Goal: Transaction & Acquisition: Book appointment/travel/reservation

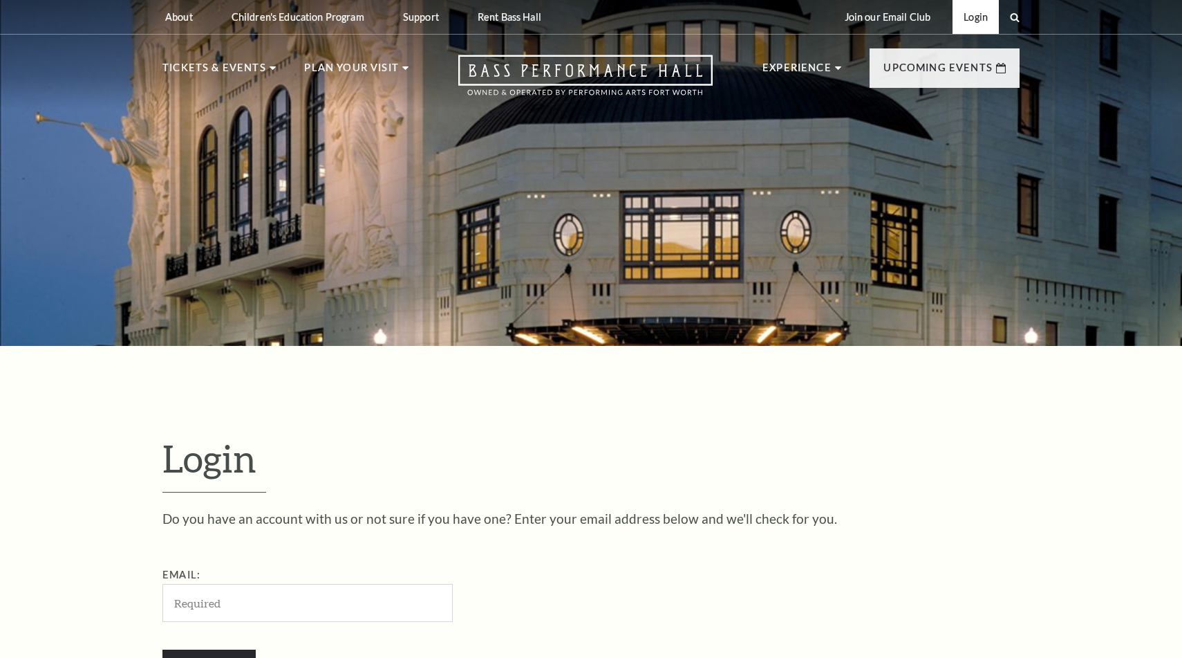
click at [973, 23] on link "Login" at bounding box center [976, 17] width 46 height 34
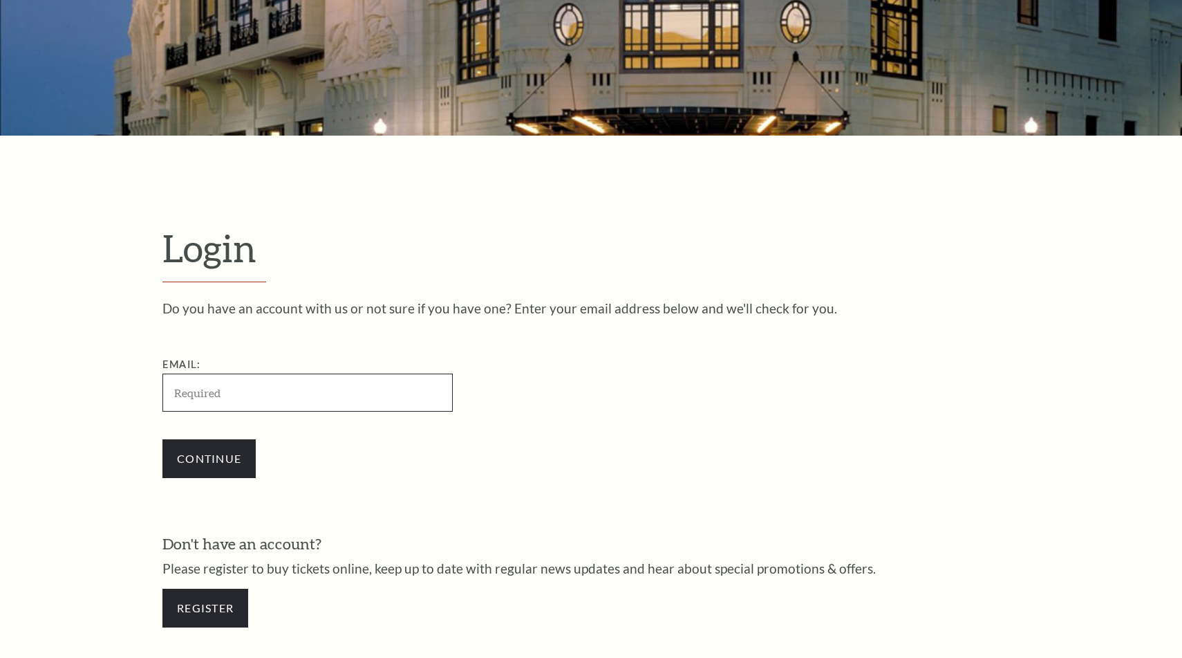
scroll to position [259, 0]
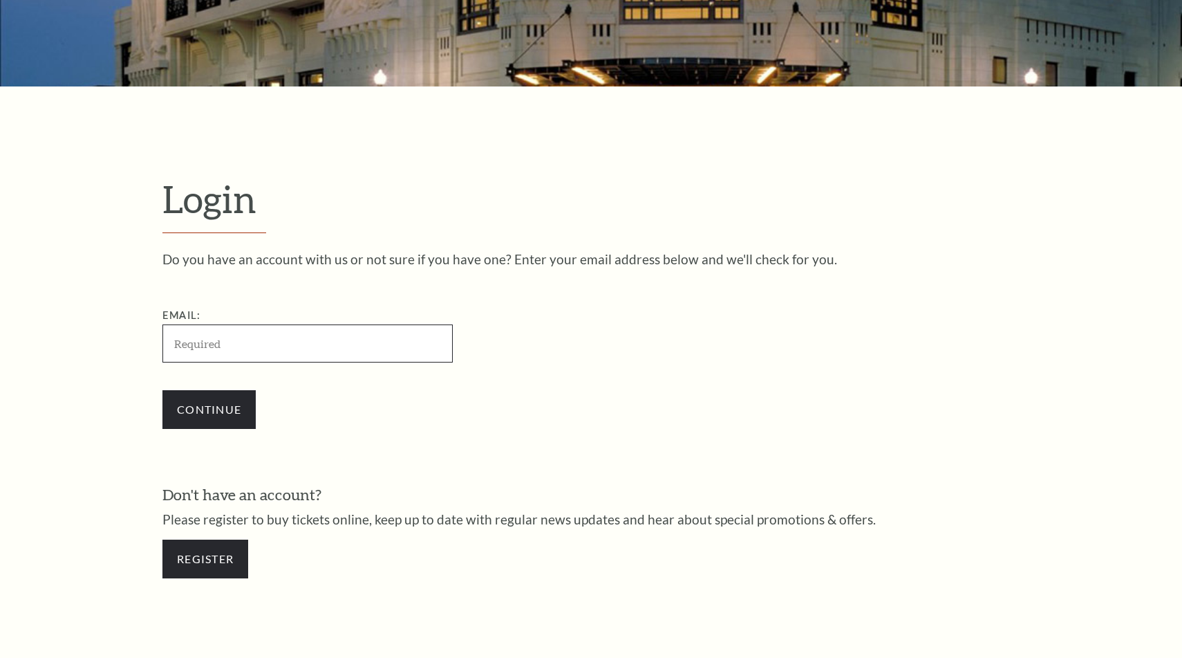
click at [333, 346] on input "Email:" at bounding box center [307, 343] width 290 height 38
click at [257, 335] on input "Email:" at bounding box center [307, 343] width 290 height 38
paste input "[EMAIL_ADDRESS][DOMAIN_NAME]"
type input "[EMAIL_ADDRESS][DOMAIN_NAME]"
click at [215, 404] on input "Continue" at bounding box center [208, 409] width 93 height 39
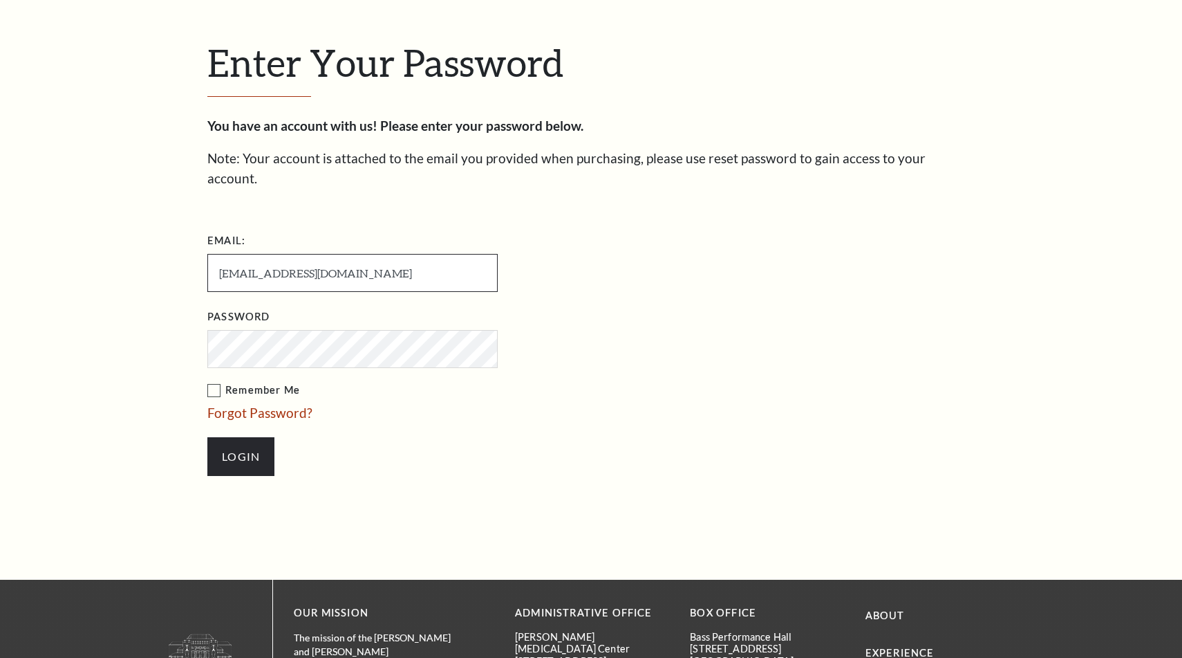
click at [407, 254] on input "[EMAIL_ADDRESS][DOMAIN_NAME]" at bounding box center [352, 273] width 290 height 38
paste input "[EMAIL_ADDRESS][DOMAIN_NAME]"
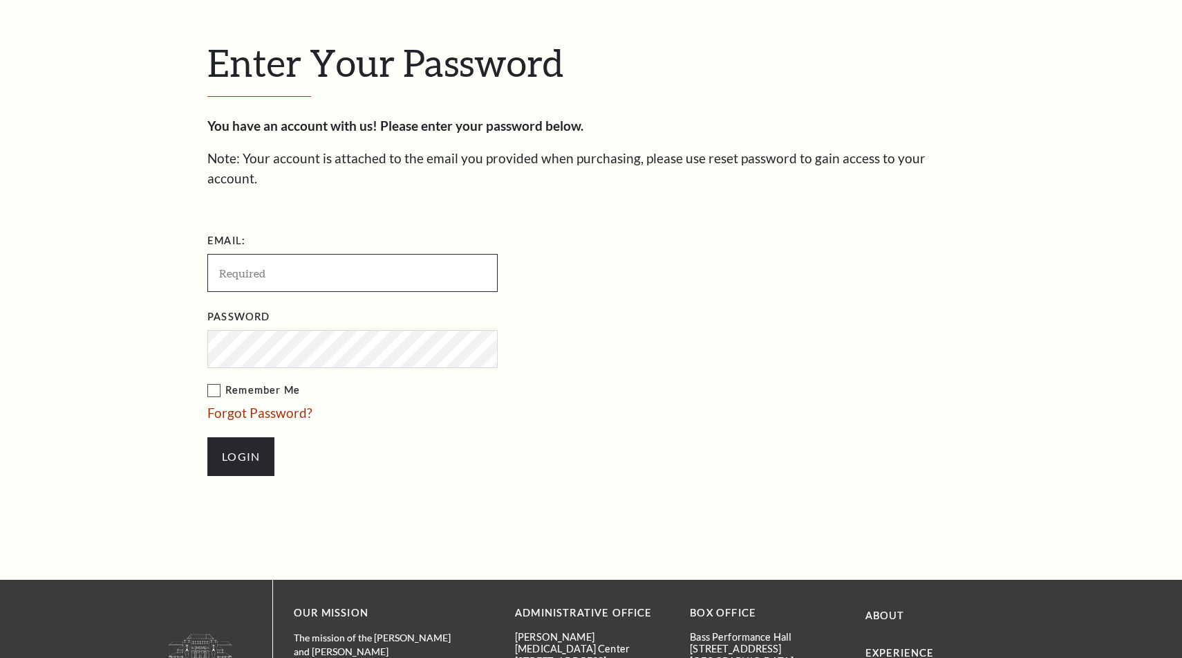
type input "[EMAIL_ADDRESS][DOMAIN_NAME]"
click at [396, 263] on input "ulialisicenko42@gmail.com" at bounding box center [352, 273] width 290 height 38
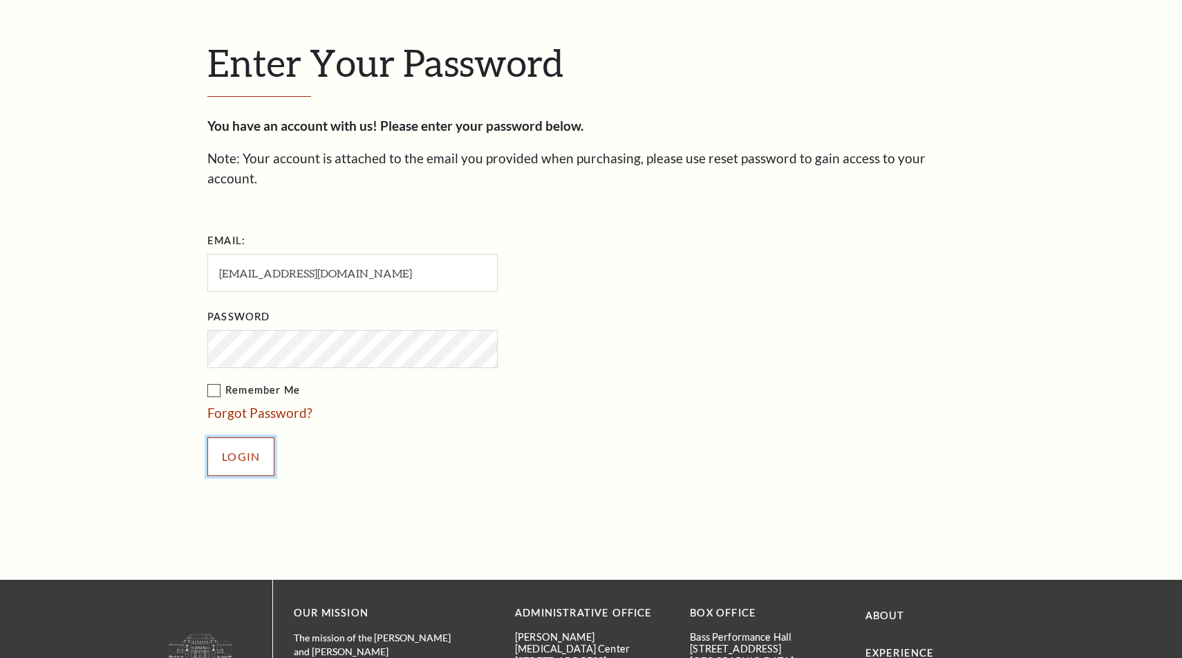
click at [254, 437] on input "Login" at bounding box center [240, 456] width 67 height 39
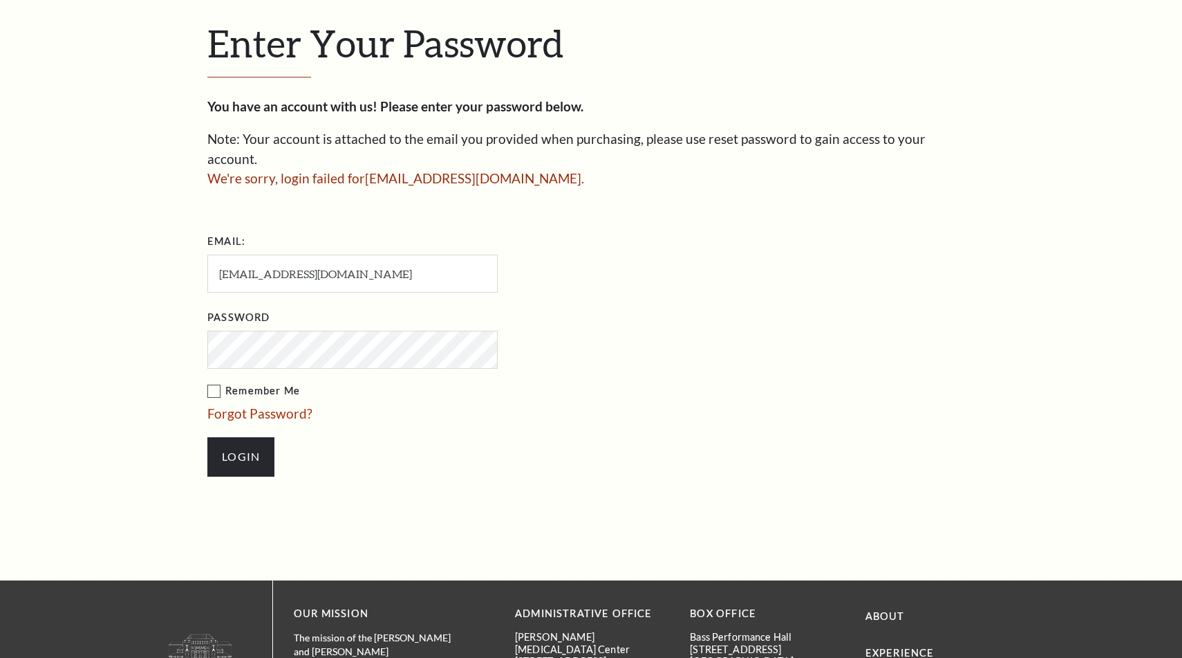
click at [266, 423] on li "Login" at bounding box center [421, 456] width 429 height 66
click at [275, 405] on link "Forgot Password?" at bounding box center [259, 413] width 105 height 16
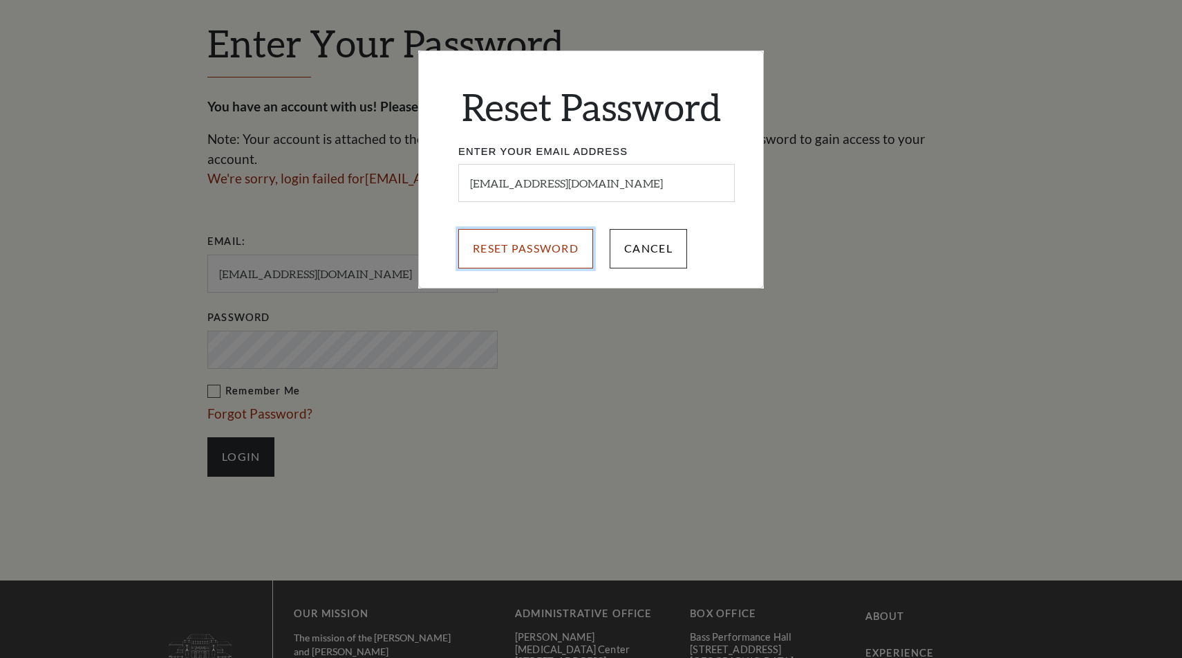
click at [541, 255] on input "Reset Password" at bounding box center [525, 248] width 135 height 39
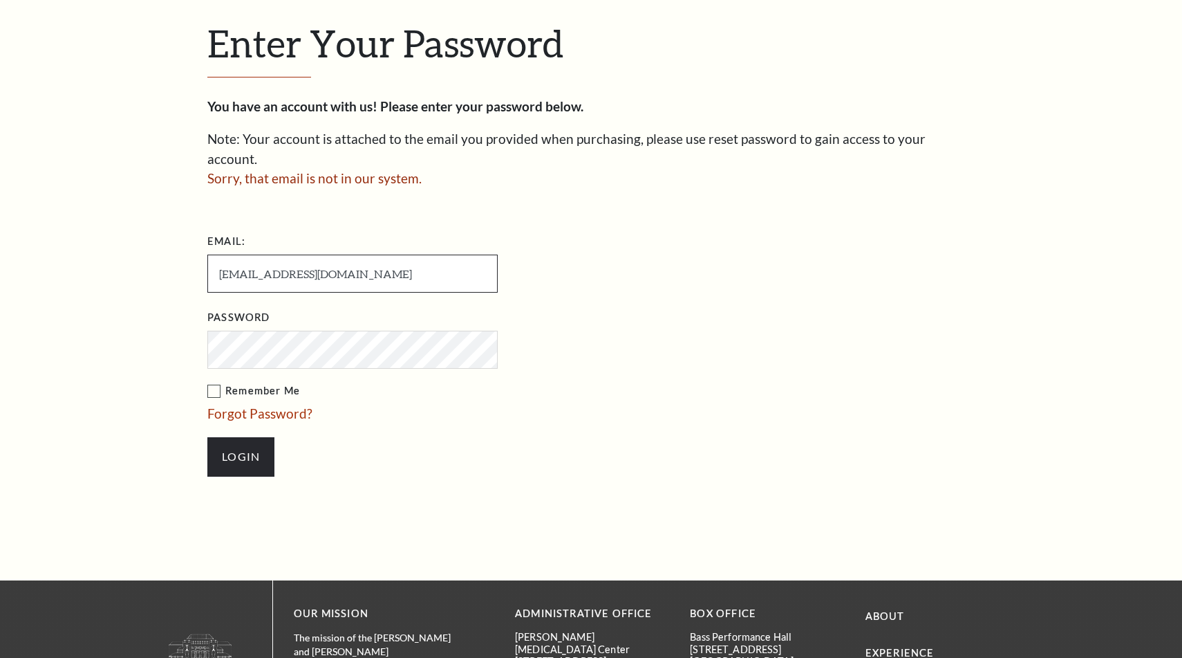
click at [369, 260] on input "[EMAIL_ADDRESS][DOMAIN_NAME]" at bounding box center [352, 273] width 290 height 38
click at [369, 260] on input "ulialisicenko42@gmail.com" at bounding box center [352, 273] width 290 height 38
click at [458, 423] on li "Login" at bounding box center [421, 456] width 429 height 66
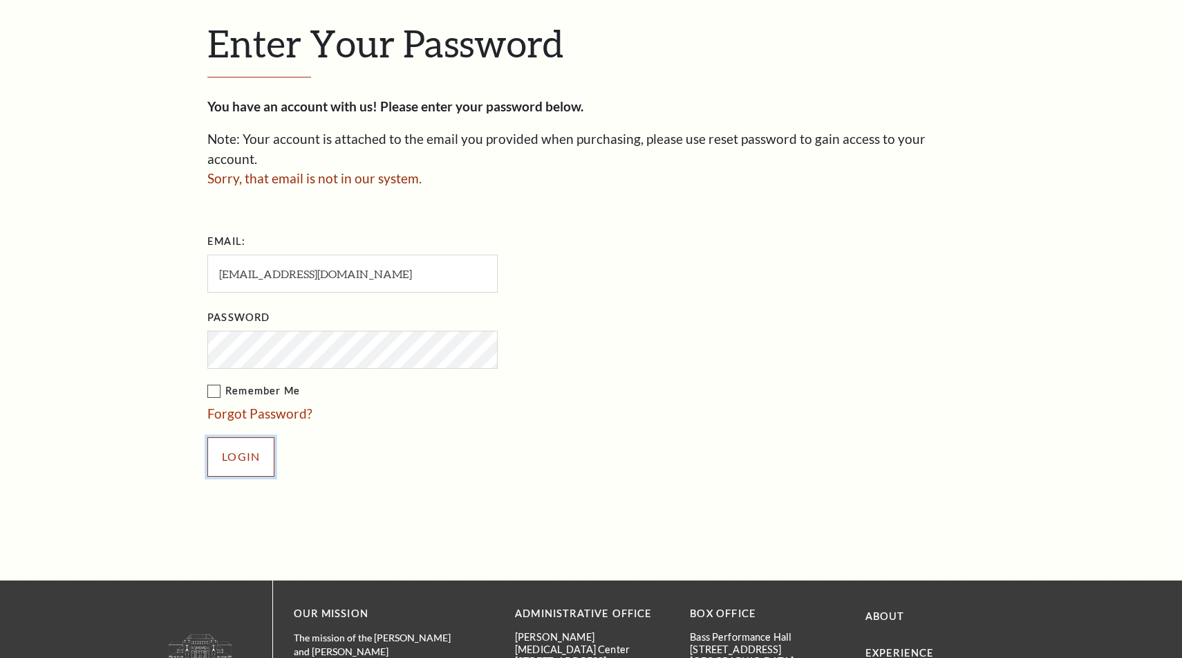
click at [251, 437] on input "Login" at bounding box center [240, 456] width 67 height 39
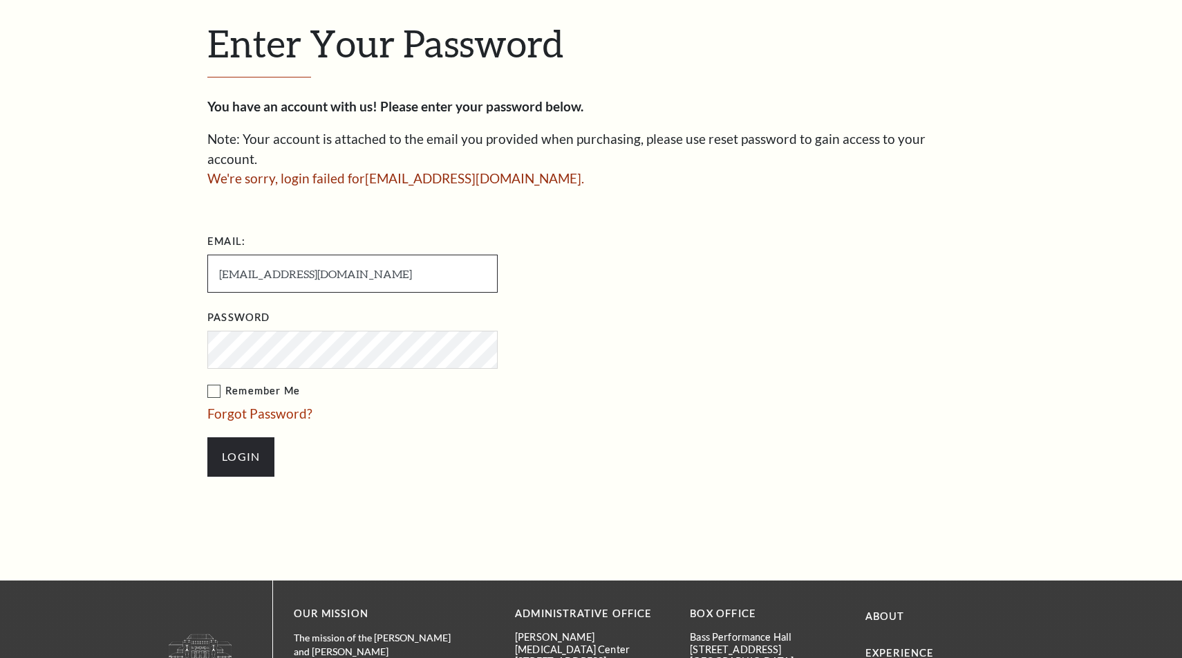
click at [371, 259] on input "[EMAIL_ADDRESS][DOMAIN_NAME]" at bounding box center [352, 273] width 290 height 38
click at [381, 259] on input "[EMAIL_ADDRESS][DOMAIN_NAME]" at bounding box center [352, 273] width 290 height 38
type input "[EMAIL_ADDRESS][DOMAIN_NAME]"
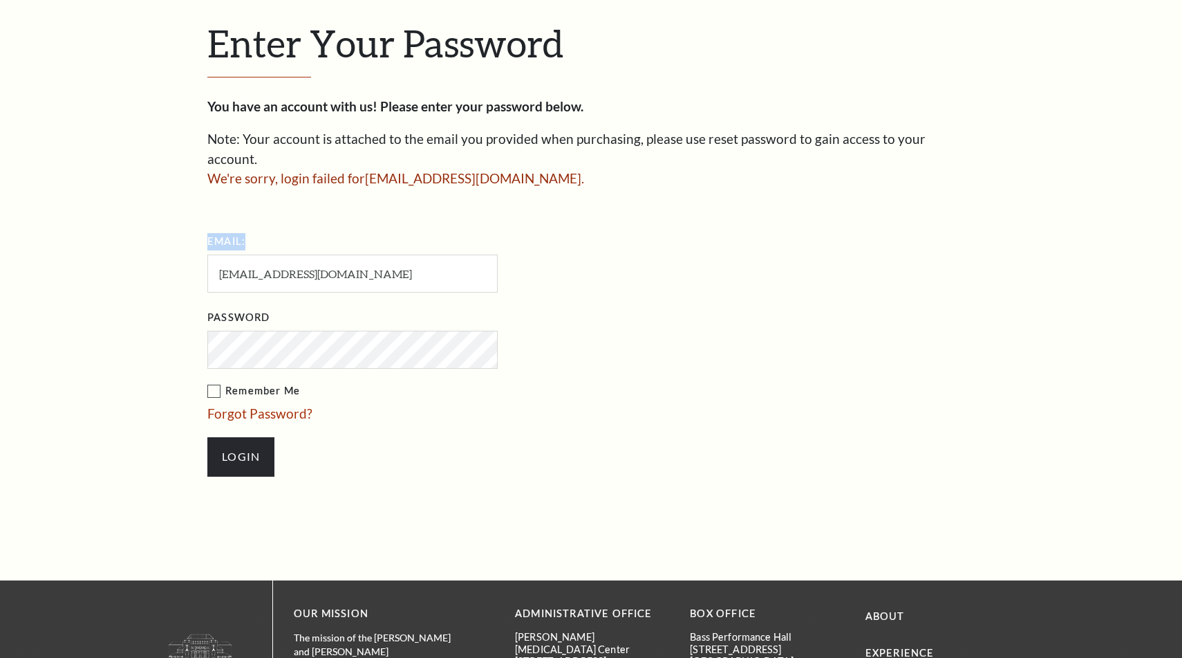
drag, startPoint x: 496, startPoint y: 185, endPoint x: 503, endPoint y: 248, distance: 63.3
click at [503, 248] on div "You have an account with us! Please enter your password below. Note: Your accou…" at bounding box center [591, 293] width 768 height 393
click at [291, 382] on ul "Email: jpineda07241987@gmail.com Password Remember Me Forgot Password? Login" at bounding box center [431, 360] width 449 height 260
click at [290, 405] on link "Forgot Password?" at bounding box center [259, 413] width 105 height 16
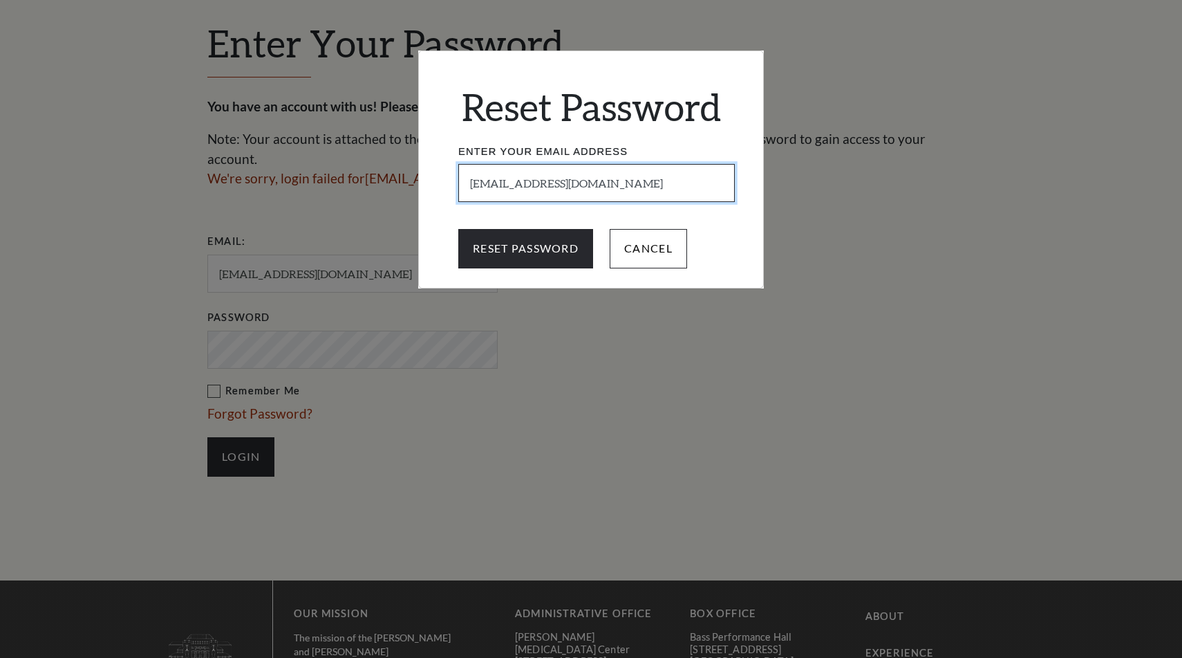
click at [560, 183] on input "jpineda07241987@gmail.com" at bounding box center [596, 183] width 277 height 38
paste input "ulialisicenko42"
type input "ulialisicenko42@gmail.com"
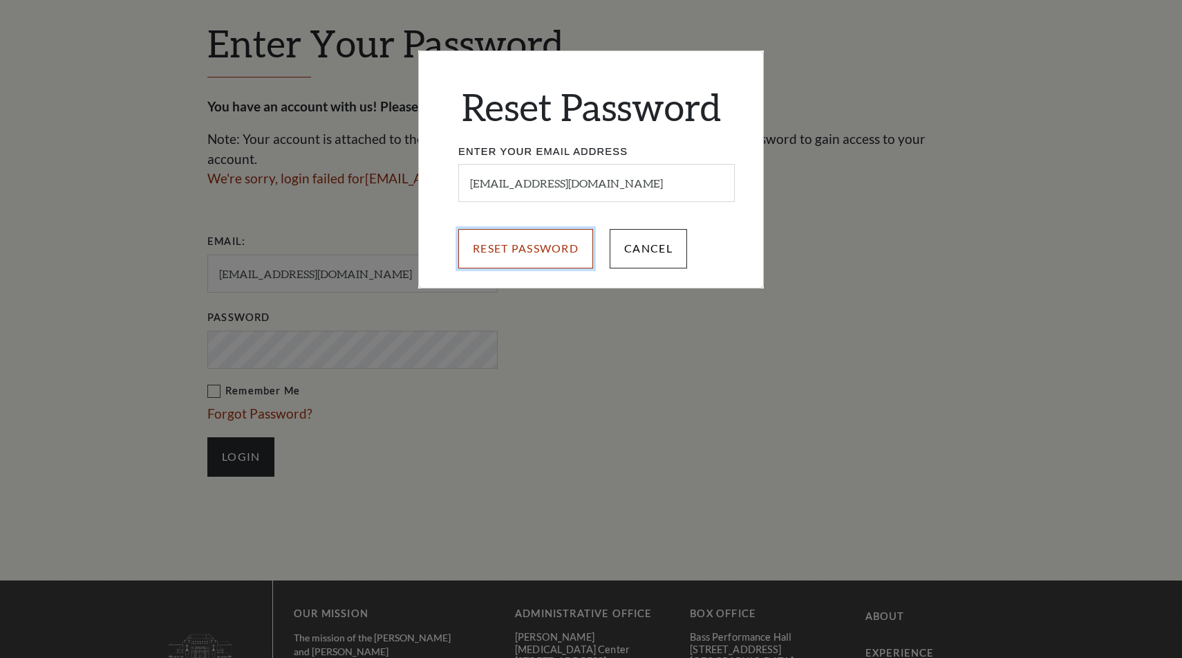
click at [550, 253] on input "Reset Password" at bounding box center [525, 248] width 135 height 39
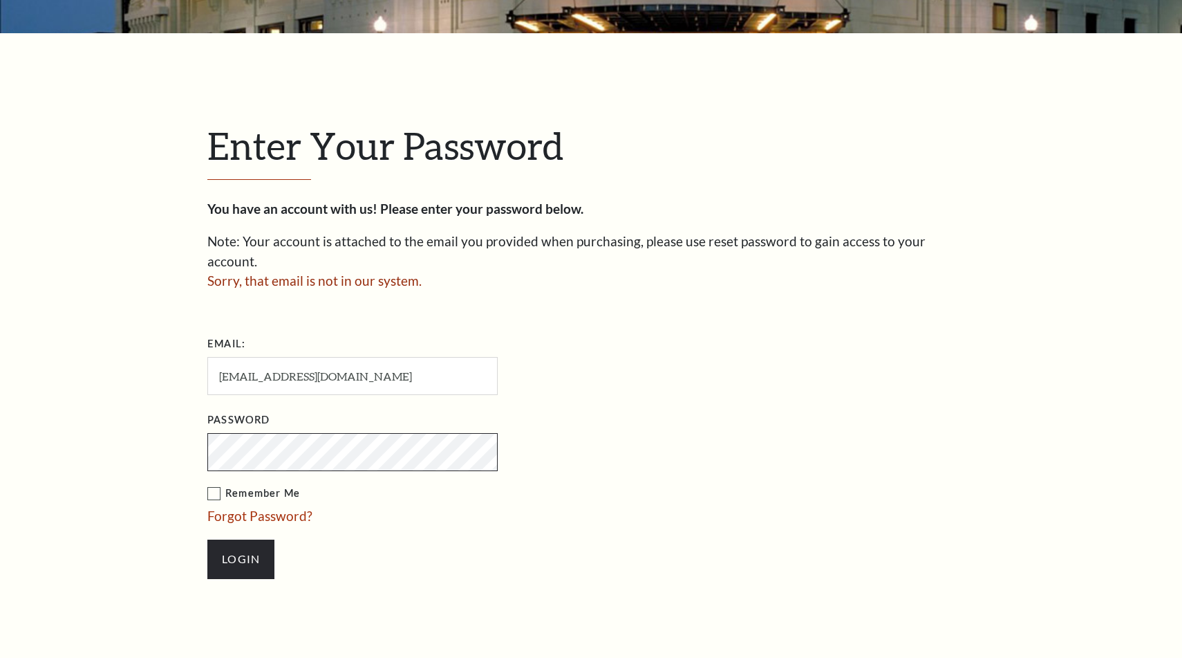
scroll to position [296, 0]
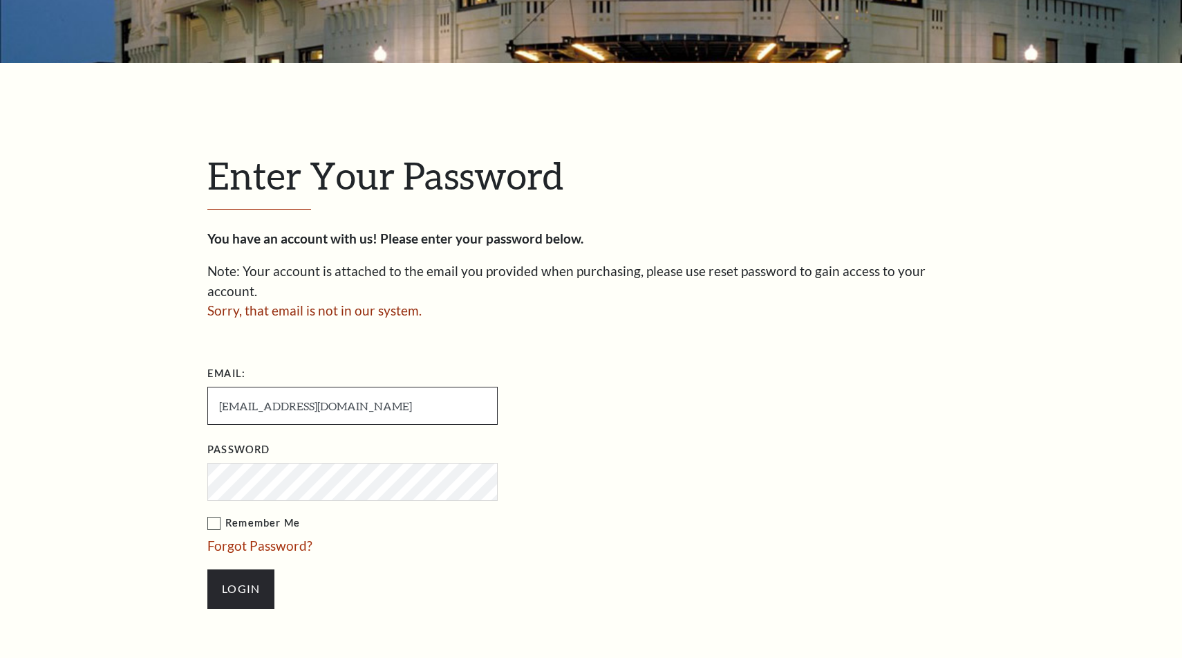
click at [364, 389] on input "[EMAIL_ADDRESS][DOMAIN_NAME]" at bounding box center [352, 406] width 290 height 38
click at [765, 306] on div "You have an account with us! Please enter your password below. Note: Your accou…" at bounding box center [591, 425] width 768 height 393
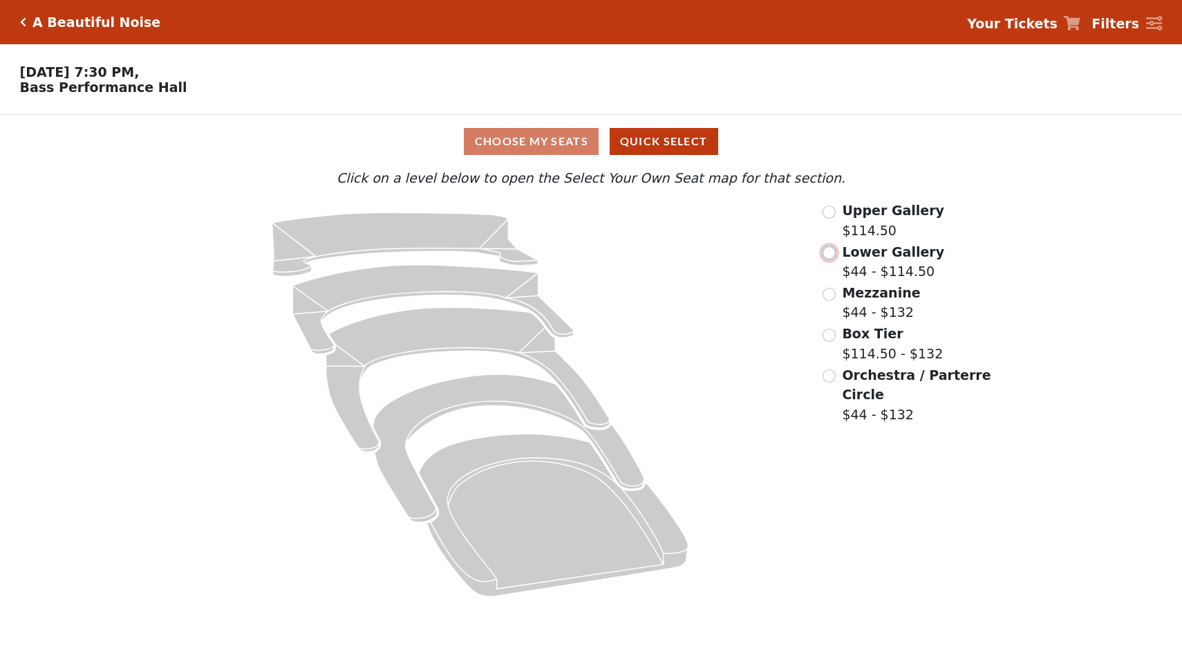
click at [830, 248] on input "radio" at bounding box center [829, 252] width 13 height 13
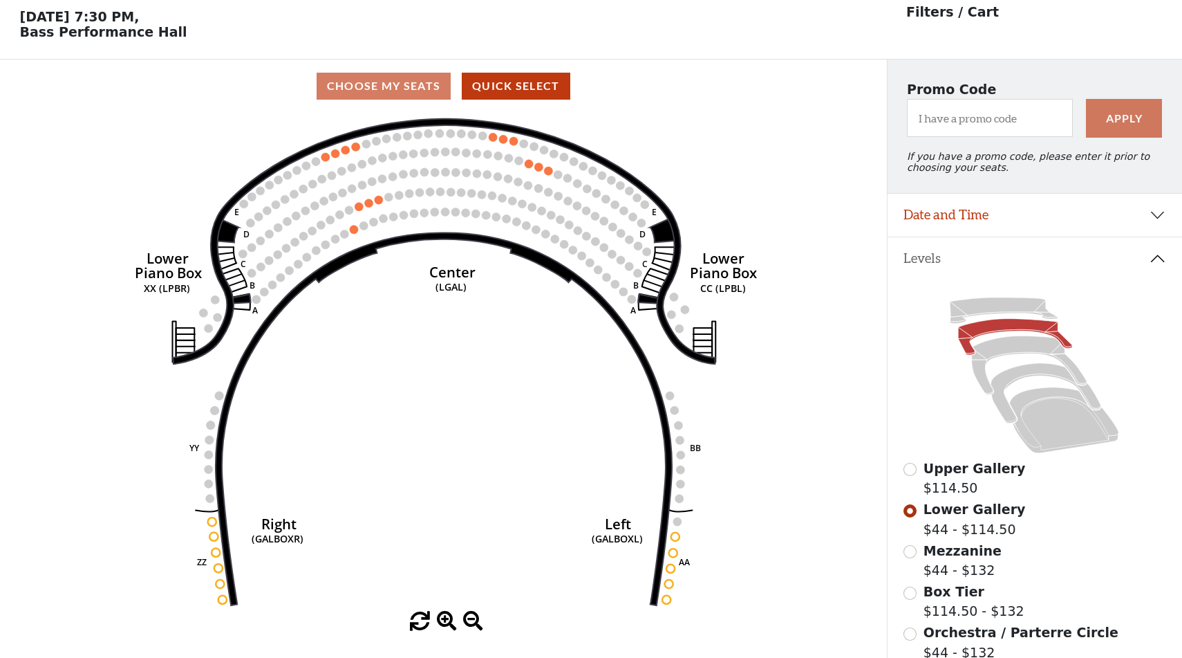
scroll to position [64, 0]
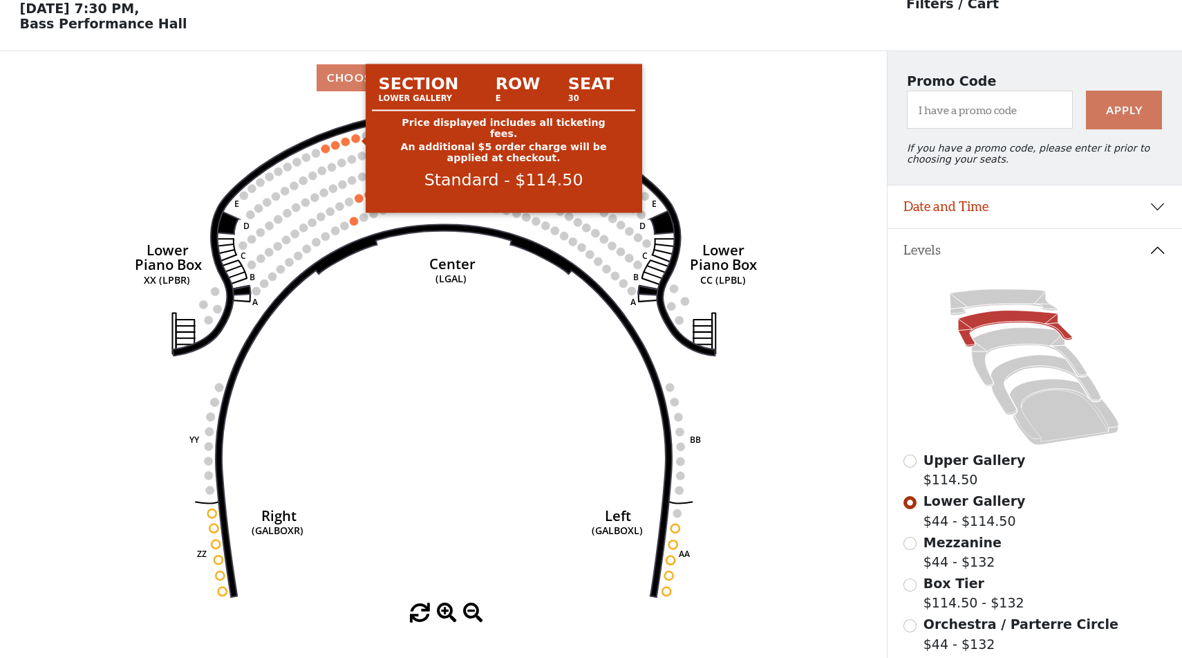
click at [359, 140] on circle at bounding box center [356, 138] width 8 height 8
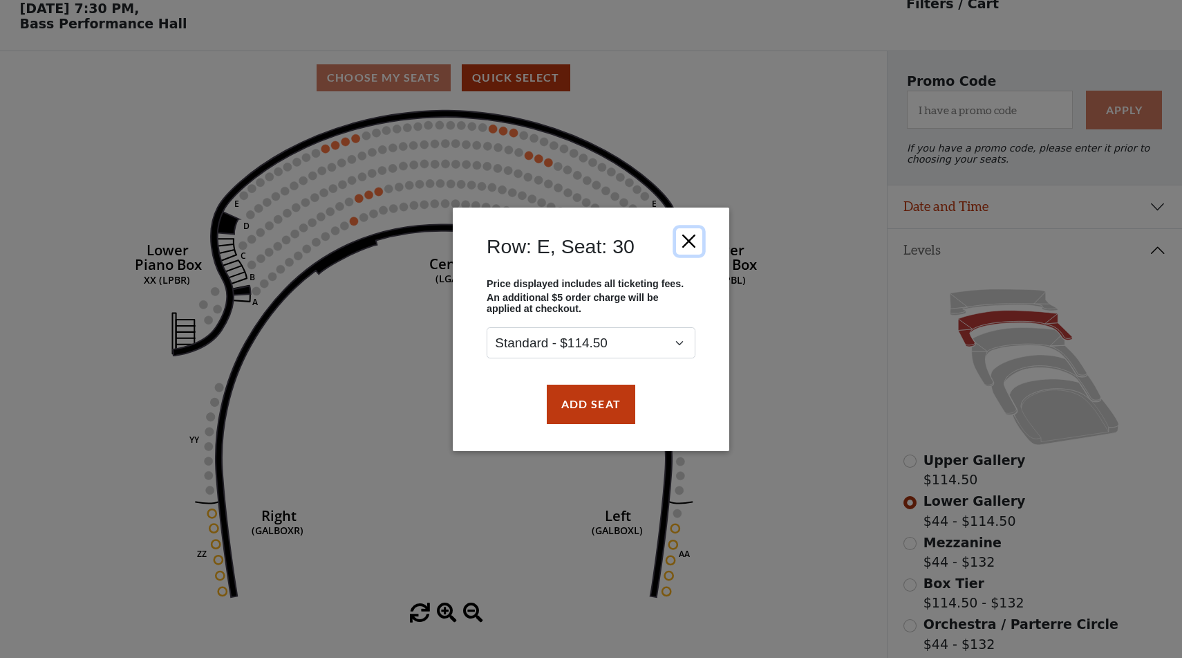
click at [692, 234] on button "Close" at bounding box center [689, 240] width 26 height 26
